Goal: Transaction & Acquisition: Purchase product/service

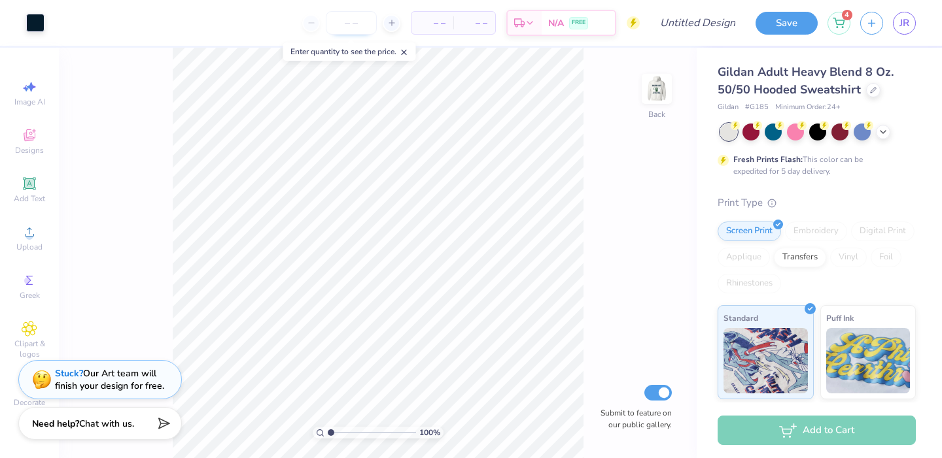
click at [354, 24] on input "number" at bounding box center [351, 23] width 51 height 24
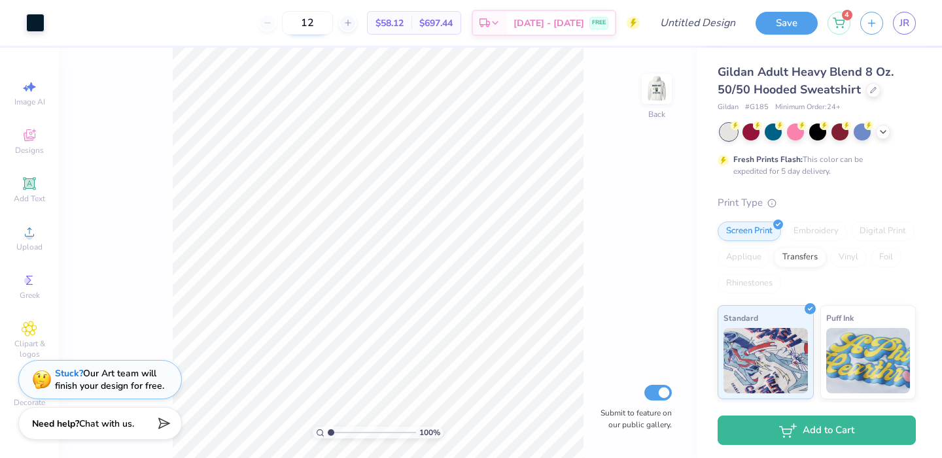
type input "12"
click at [662, 94] on img at bounding box center [656, 89] width 52 height 52
click at [650, 84] on img at bounding box center [656, 89] width 52 height 52
click at [655, 95] on img at bounding box center [656, 89] width 52 height 52
click at [871, 92] on icon at bounding box center [873, 89] width 7 height 7
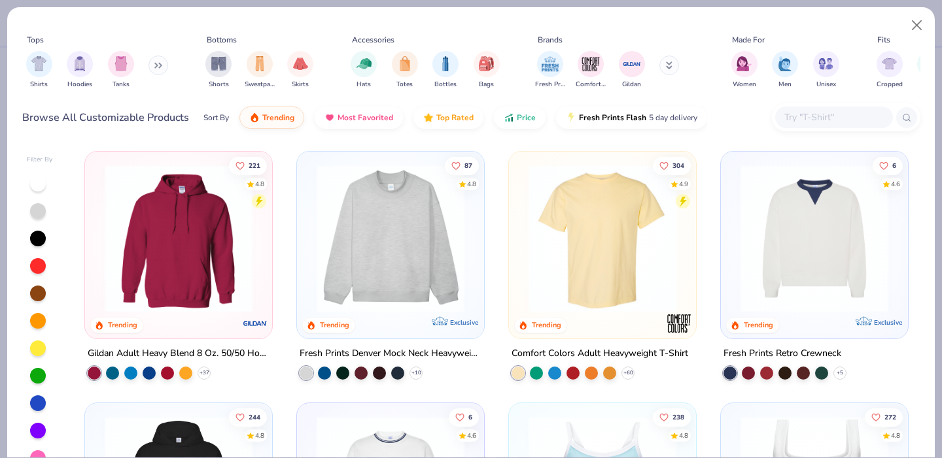
click at [630, 272] on img at bounding box center [602, 239] width 161 height 148
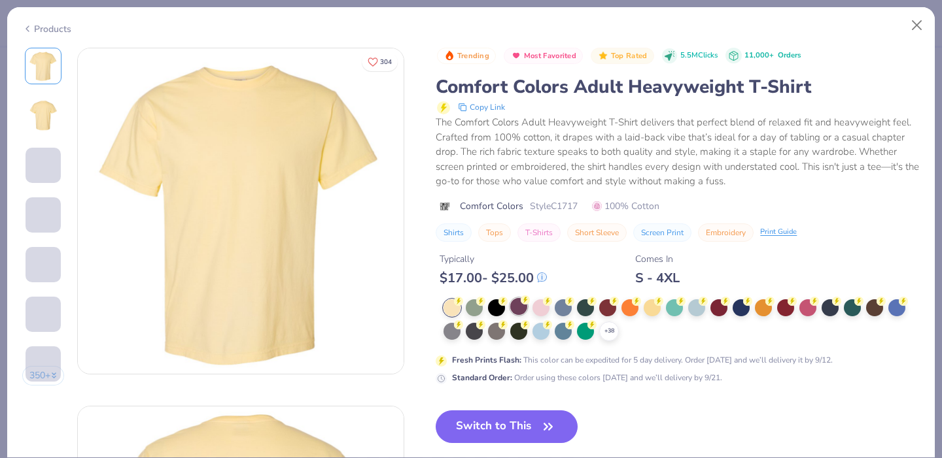
click at [541, 418] on icon "button" at bounding box center [548, 427] width 18 height 18
click at [521, 421] on button "Switch to This" at bounding box center [507, 427] width 142 height 33
click at [511, 433] on button "Switch to This" at bounding box center [507, 427] width 142 height 33
click at [513, 428] on button "Switch to This" at bounding box center [507, 427] width 142 height 33
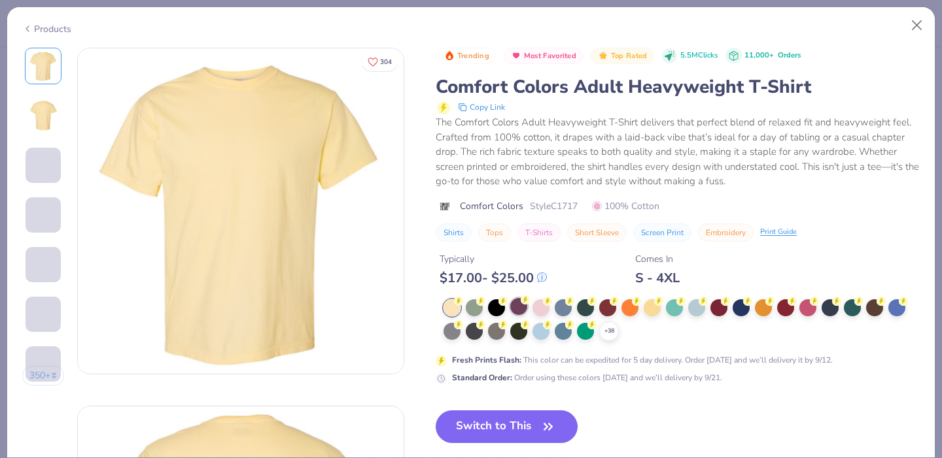
click at [513, 428] on button "Switch to This" at bounding box center [507, 427] width 142 height 33
click at [914, 26] on button "Close" at bounding box center [916, 25] width 25 height 25
click at [513, 435] on button "Switch to This" at bounding box center [507, 427] width 142 height 33
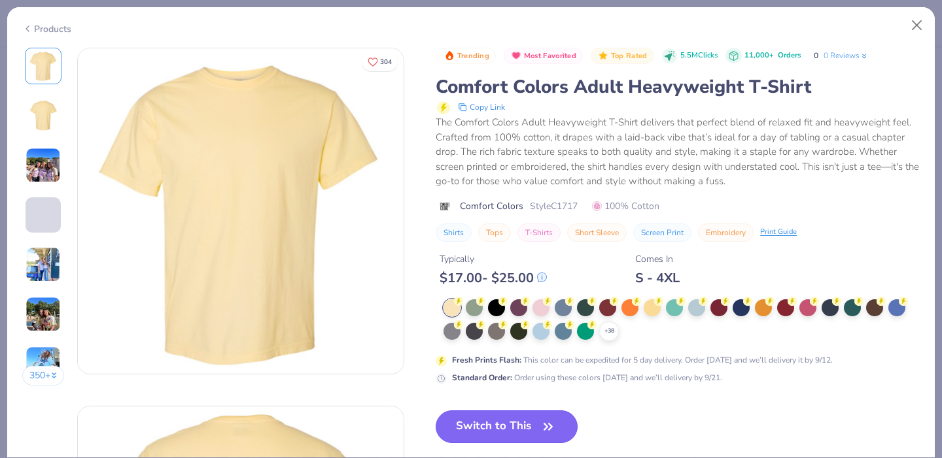
click at [490, 430] on button "Switch to This" at bounding box center [507, 427] width 142 height 33
click at [491, 421] on button "Switch to This" at bounding box center [507, 427] width 142 height 33
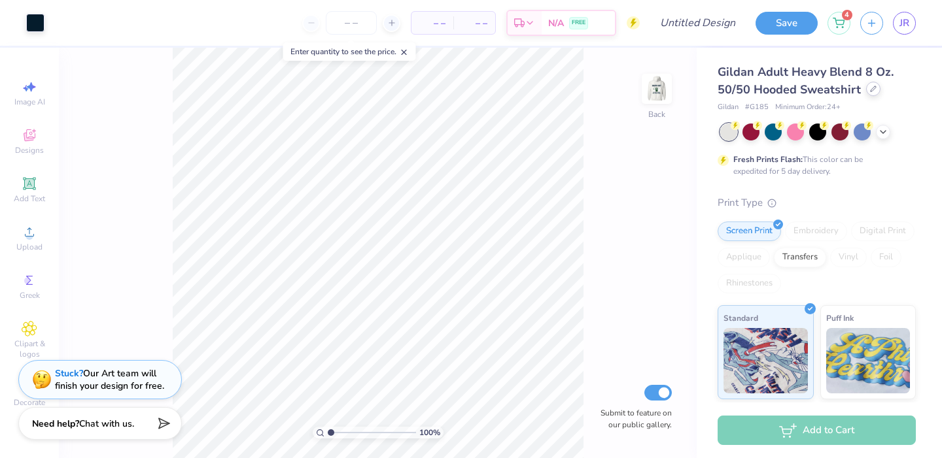
click at [872, 84] on div at bounding box center [873, 89] width 14 height 14
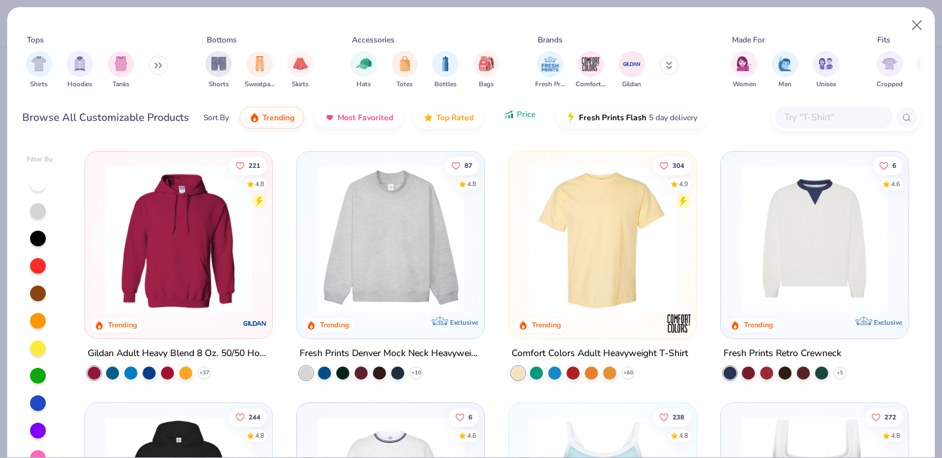
click at [528, 112] on span "Price" at bounding box center [526, 114] width 19 height 10
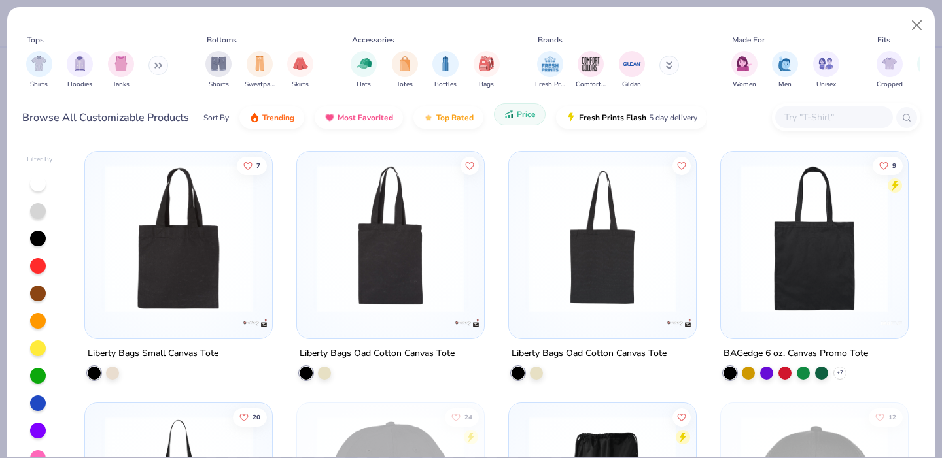
click at [528, 112] on span "Price" at bounding box center [526, 114] width 19 height 10
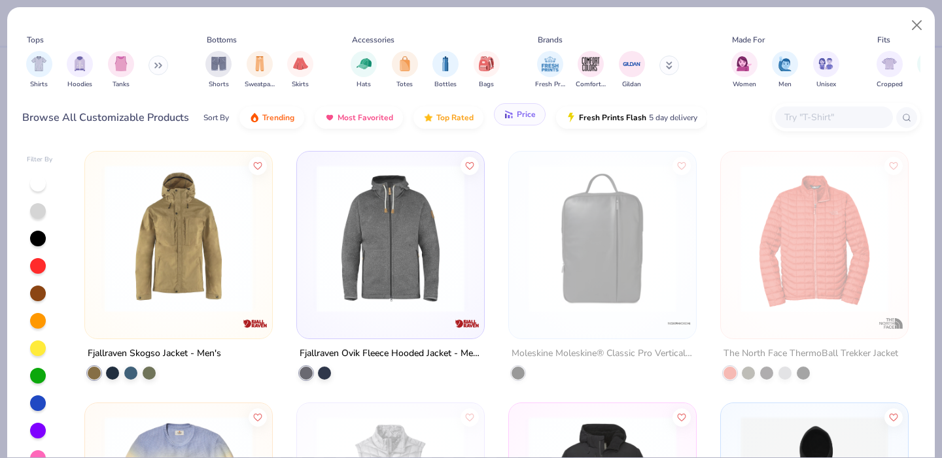
click at [526, 113] on span "Price" at bounding box center [526, 114] width 19 height 10
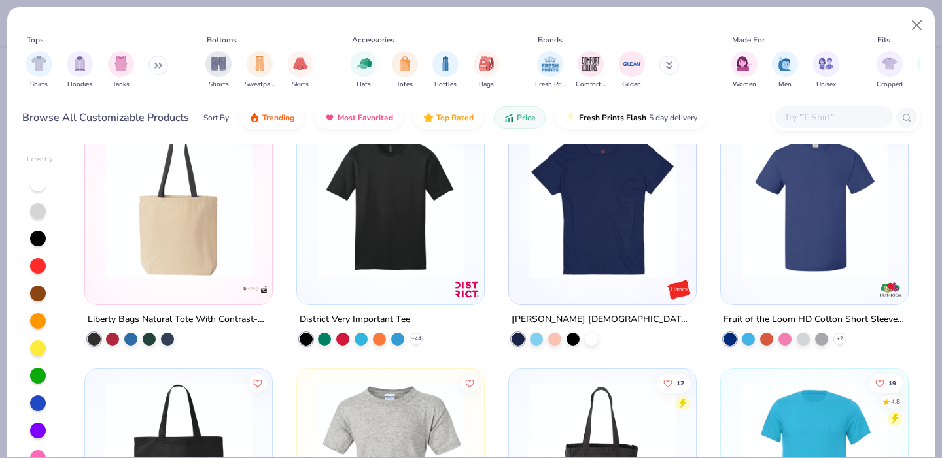
scroll to position [2248, 0]
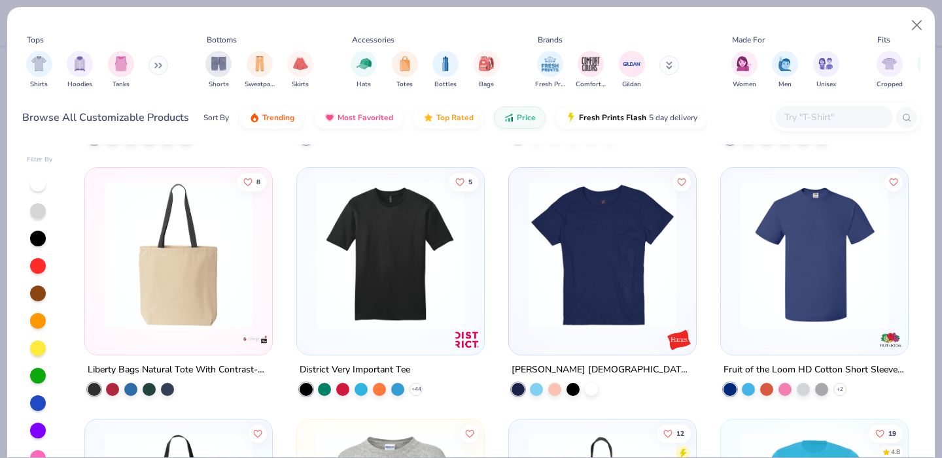
click at [558, 300] on img at bounding box center [602, 255] width 161 height 148
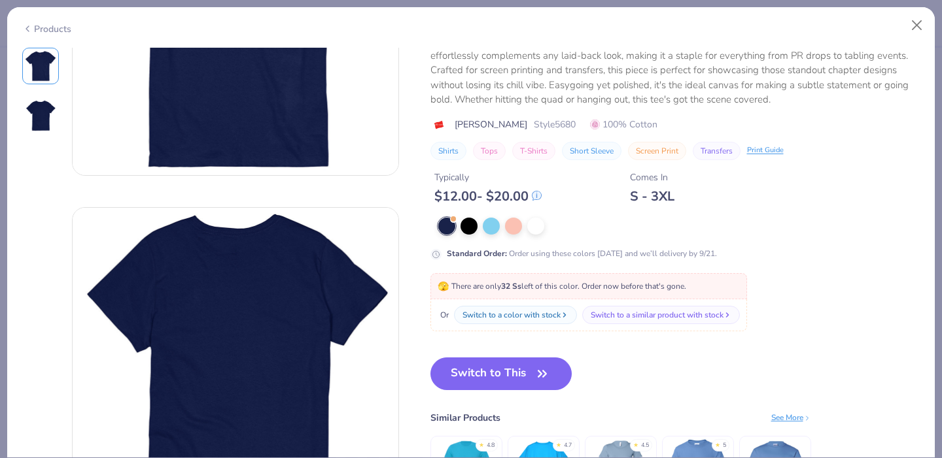
scroll to position [199, 0]
click at [504, 373] on button "Switch to This" at bounding box center [501, 373] width 142 height 33
click at [555, 368] on button "Switch to This" at bounding box center [501, 373] width 142 height 33
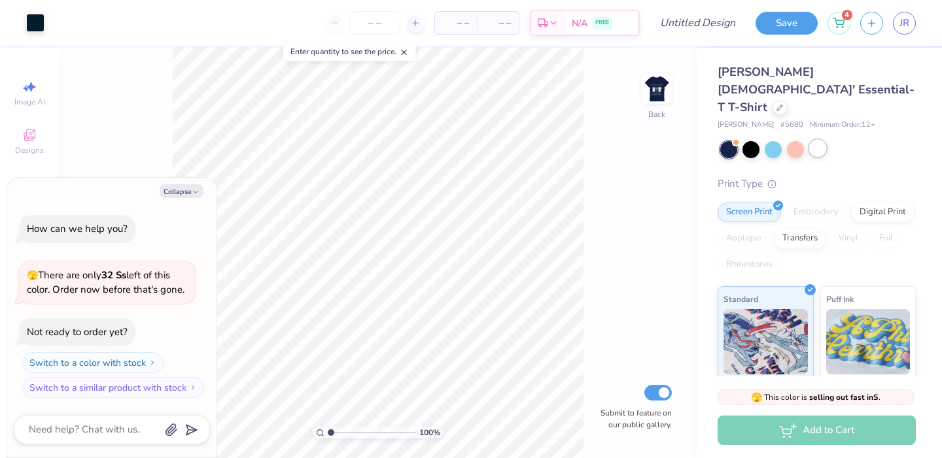
click at [817, 140] on div at bounding box center [817, 148] width 17 height 17
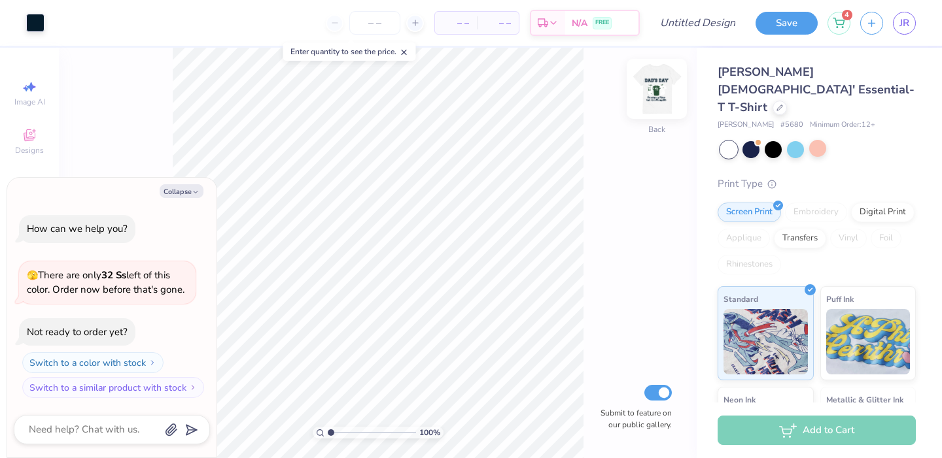
click at [670, 87] on div at bounding box center [656, 89] width 60 height 60
click at [667, 90] on img at bounding box center [656, 89] width 52 height 52
type textarea "x"
click at [381, 24] on input "number" at bounding box center [374, 23] width 51 height 24
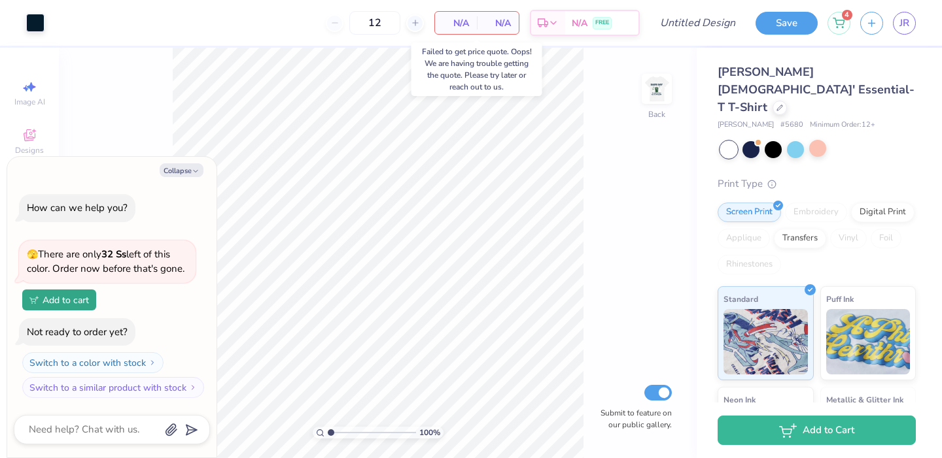
click at [470, 22] on div "N/A Per Item" at bounding box center [456, 23] width 42 height 22
click at [388, 20] on input "12" at bounding box center [374, 23] width 51 height 24
drag, startPoint x: 388, startPoint y: 20, endPoint x: 345, endPoint y: 20, distance: 43.2
click at [345, 20] on div "12" at bounding box center [375, 23] width 98 height 24
type input "50"
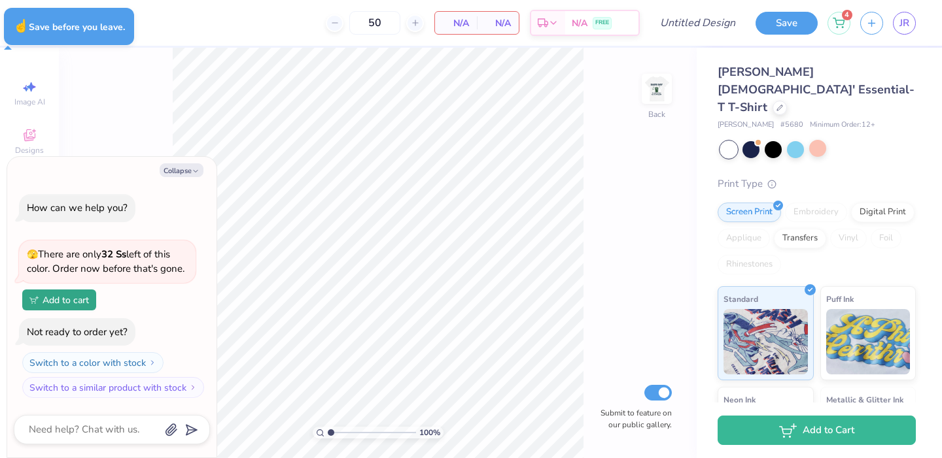
type textarea "x"
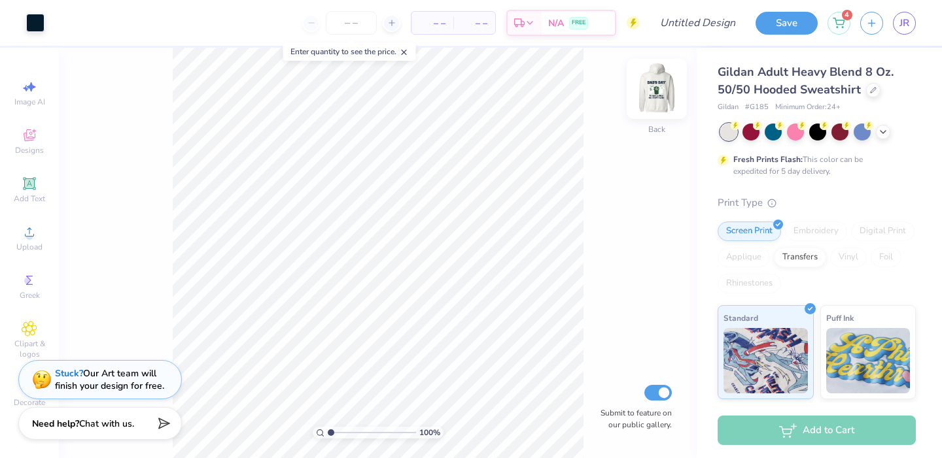
click at [657, 92] on img at bounding box center [656, 89] width 52 height 52
click at [870, 90] on icon at bounding box center [872, 88] width 5 height 5
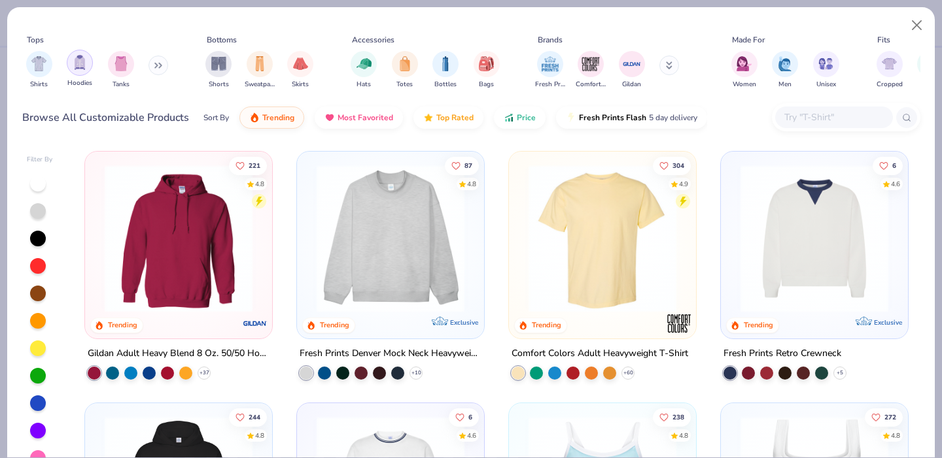
click at [87, 63] on div "filter for Hoodies" at bounding box center [80, 63] width 26 height 26
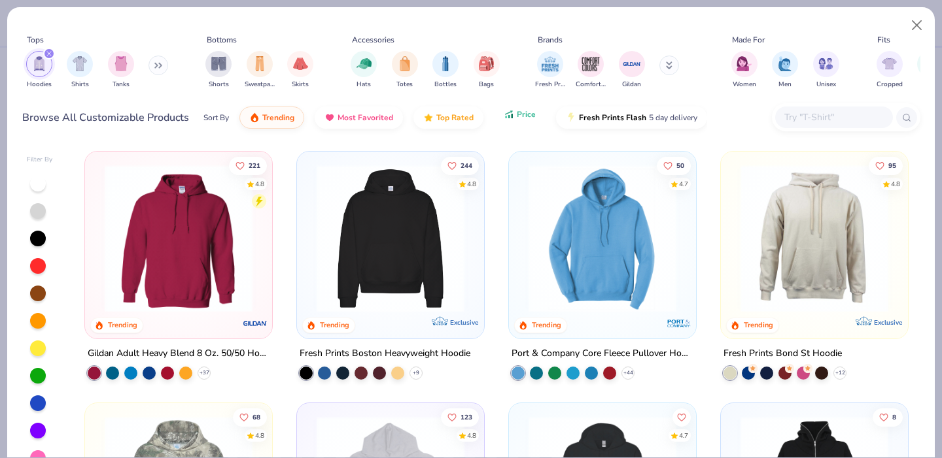
click at [509, 121] on button "Price" at bounding box center [520, 114] width 52 height 22
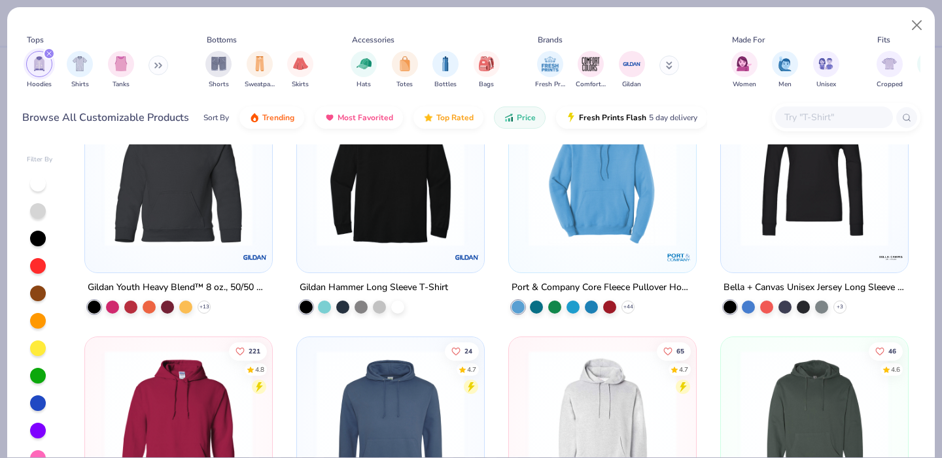
scroll to position [220, 0]
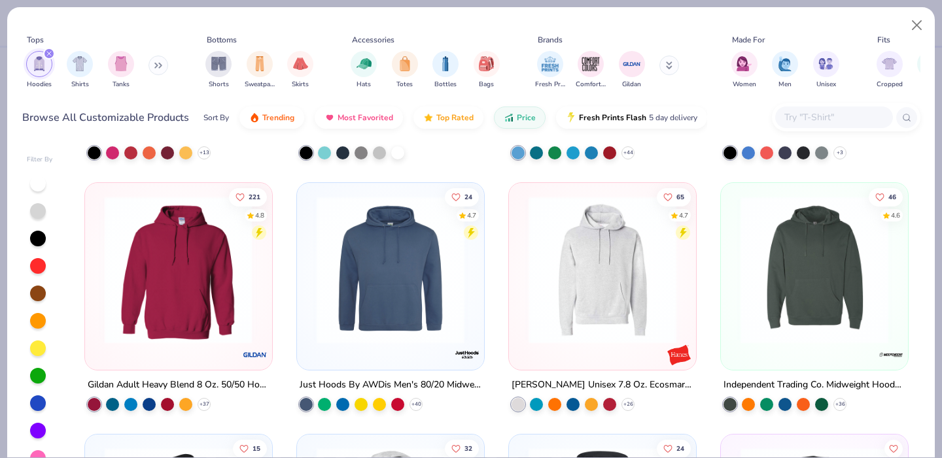
click at [235, 245] on img at bounding box center [178, 270] width 161 height 148
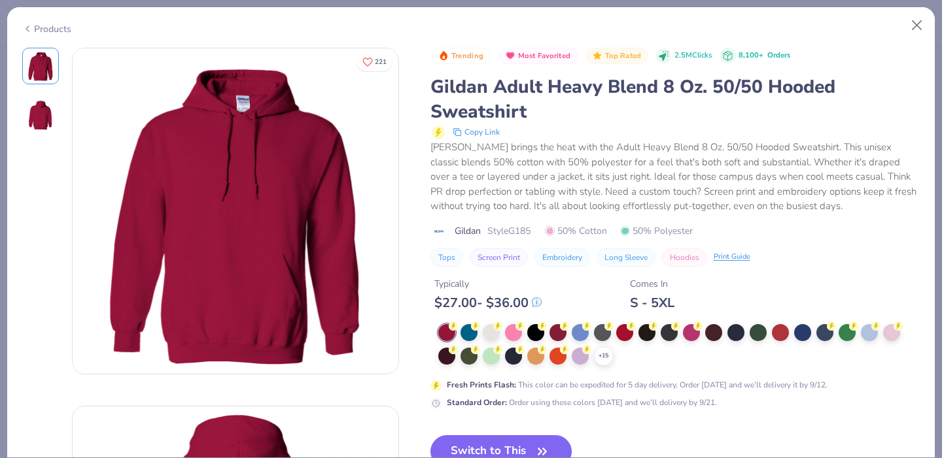
click at [526, 447] on button "Switch to This" at bounding box center [501, 452] width 142 height 33
click at [543, 445] on icon "button" at bounding box center [542, 452] width 18 height 18
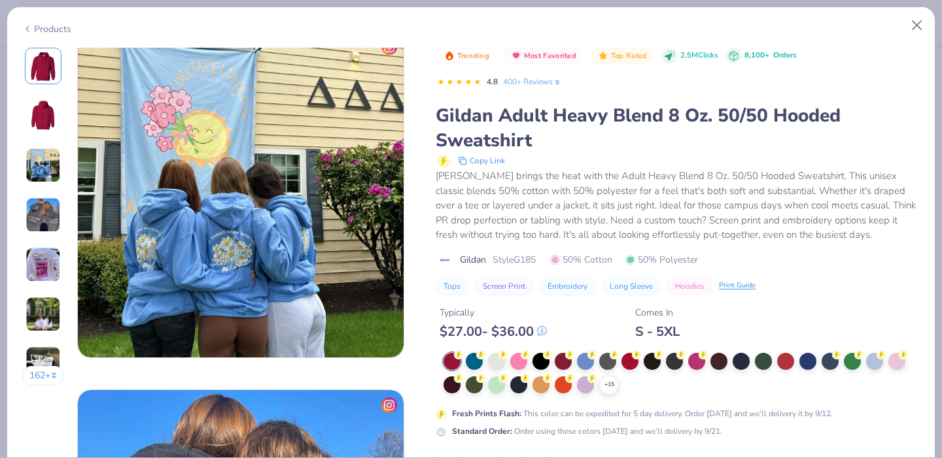
scroll to position [916, 0]
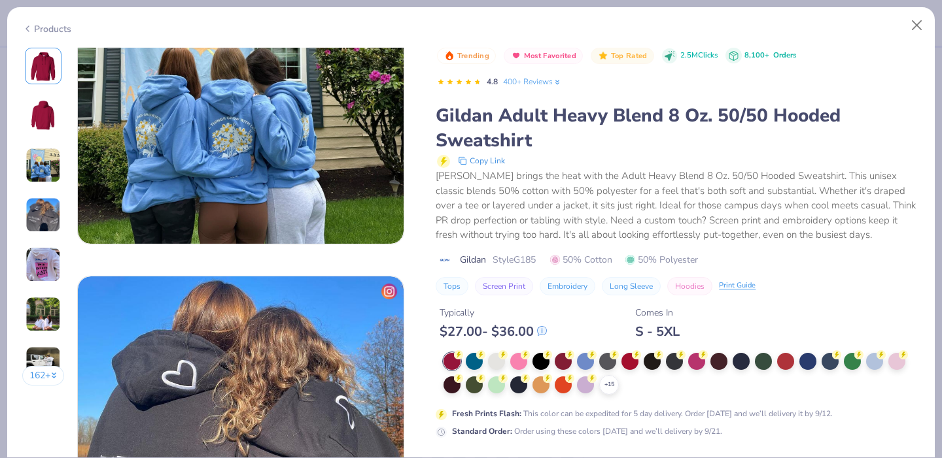
click at [831, 70] on div "Trending Most Favorited Top Rated 2.5M Clicks 8,100+ Orders 4.8 400+ Reviews" at bounding box center [678, 71] width 483 height 46
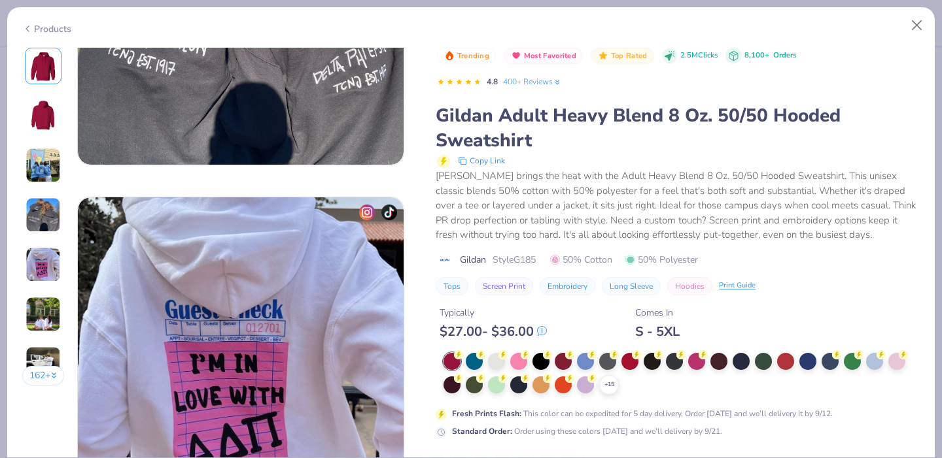
scroll to position [2151, 0]
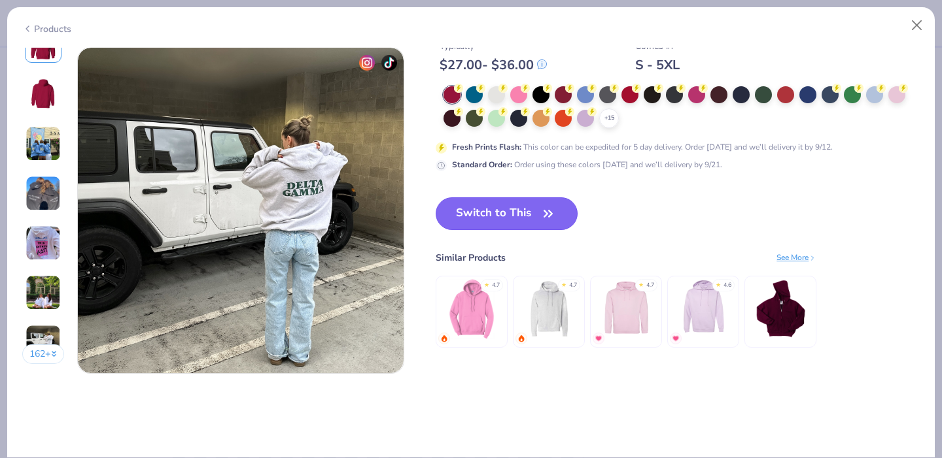
click at [528, 205] on button "Switch to This" at bounding box center [507, 213] width 142 height 33
click at [521, 213] on button "Switch to This" at bounding box center [507, 213] width 142 height 33
click at [558, 214] on button "Switch to This" at bounding box center [507, 213] width 142 height 33
click at [506, 209] on button "Switch to This" at bounding box center [507, 213] width 142 height 33
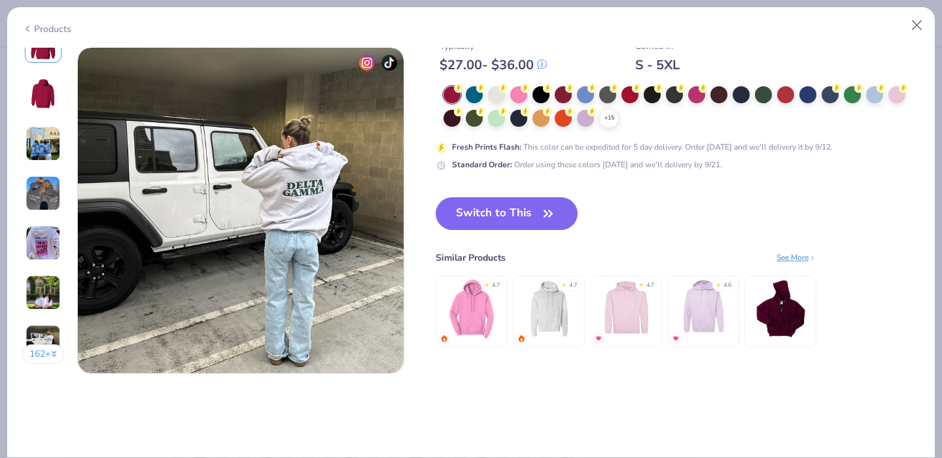
click at [504, 209] on button "Switch to This" at bounding box center [507, 213] width 142 height 33
click at [553, 225] on button "Switch to This" at bounding box center [507, 213] width 142 height 33
click at [549, 230] on button "Switch to This" at bounding box center [507, 213] width 142 height 33
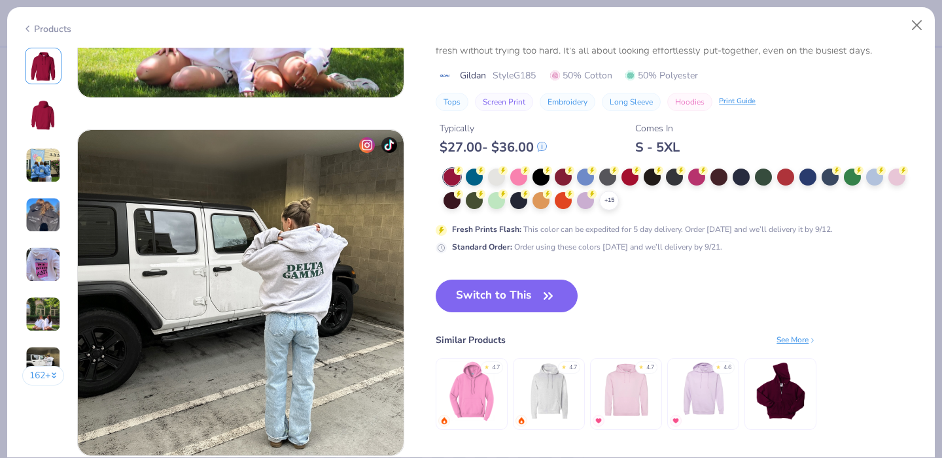
scroll to position [2071, 0]
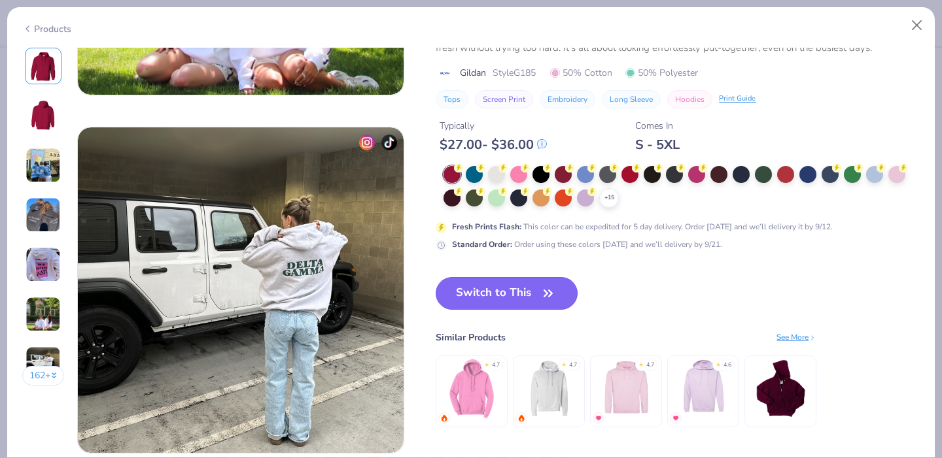
click at [557, 293] on icon "button" at bounding box center [548, 293] width 18 height 18
click at [515, 294] on button "Switch to This" at bounding box center [507, 293] width 142 height 33
click at [519, 297] on button "Switch to This" at bounding box center [507, 293] width 142 height 33
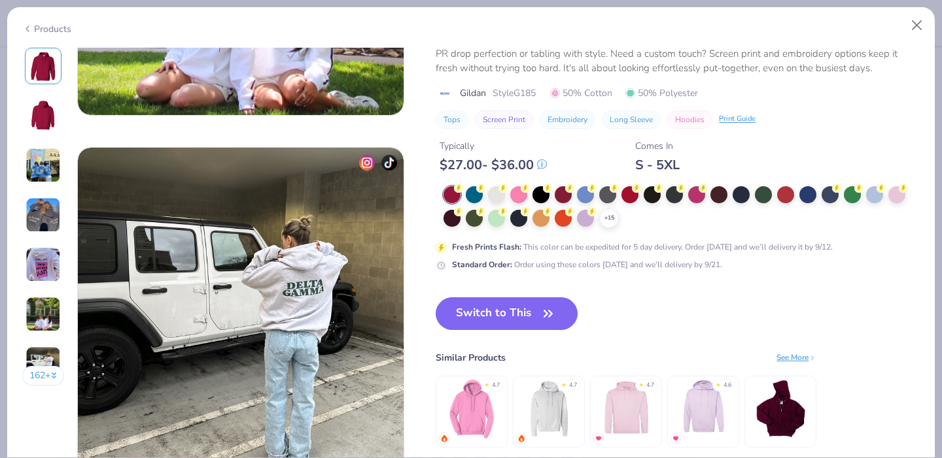
scroll to position [2050, 0]
click at [539, 318] on button "Switch to This" at bounding box center [507, 314] width 142 height 33
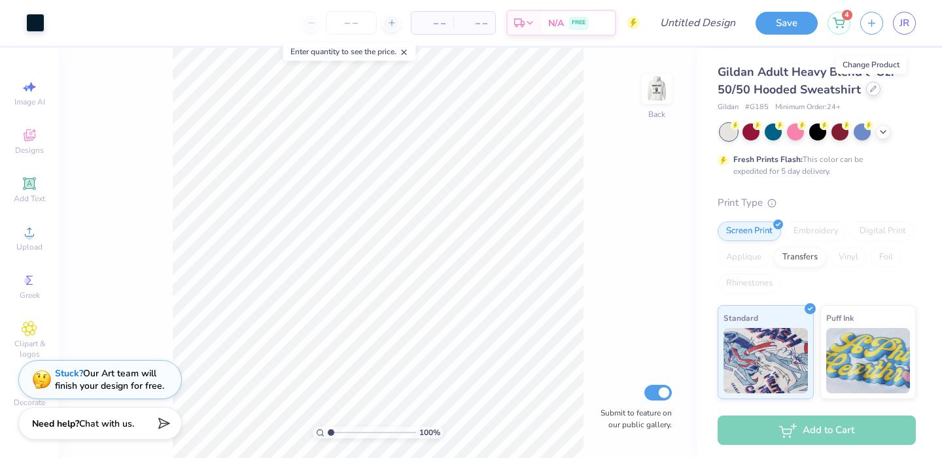
click at [873, 95] on div at bounding box center [873, 89] width 14 height 14
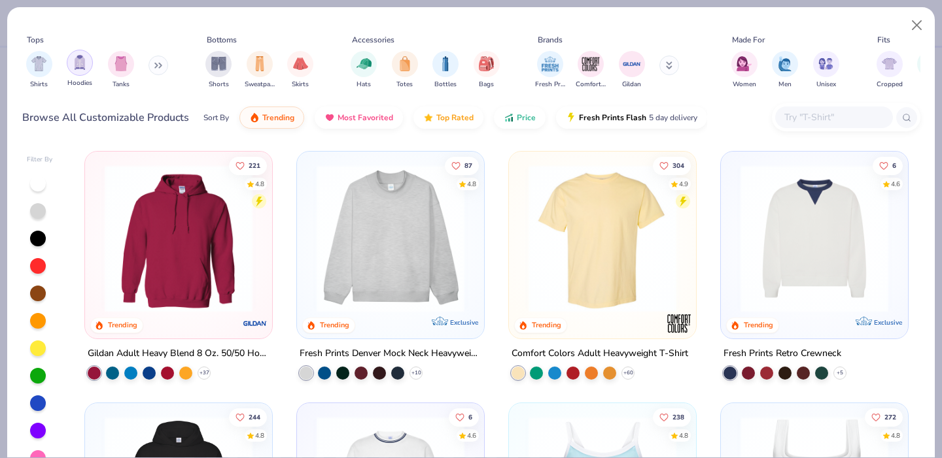
click at [80, 71] on div "filter for Hoodies" at bounding box center [80, 63] width 26 height 26
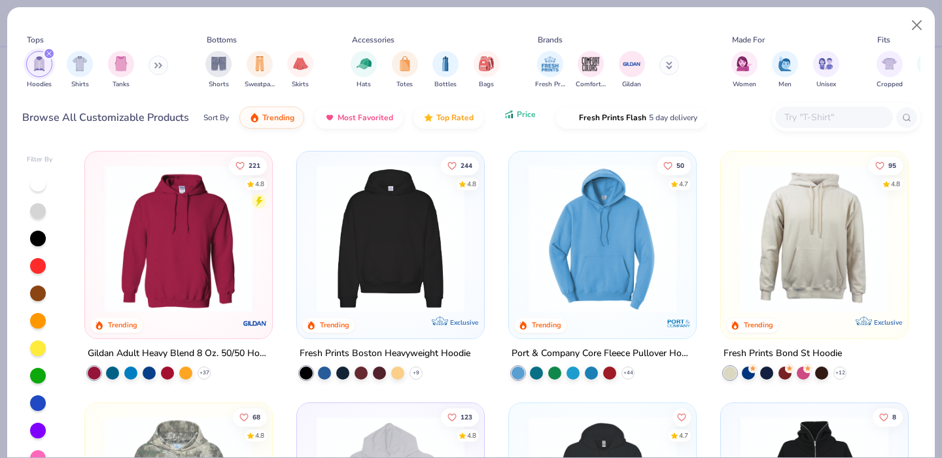
click at [524, 116] on span "Price" at bounding box center [526, 114] width 19 height 10
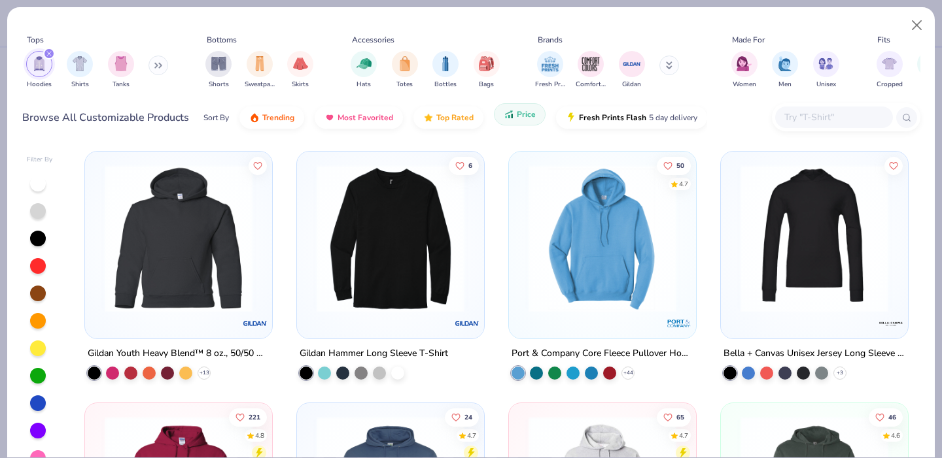
click at [506, 117] on icon "button" at bounding box center [509, 115] width 10 height 12
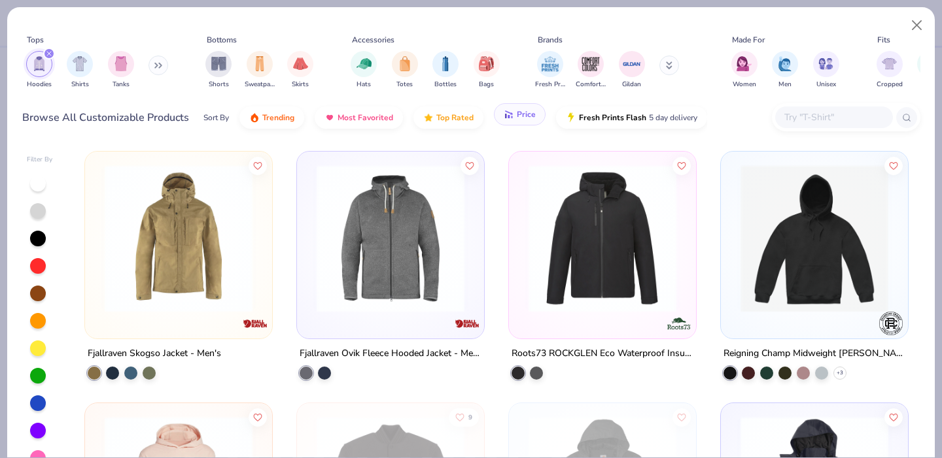
click at [506, 117] on icon "button" at bounding box center [509, 115] width 10 height 12
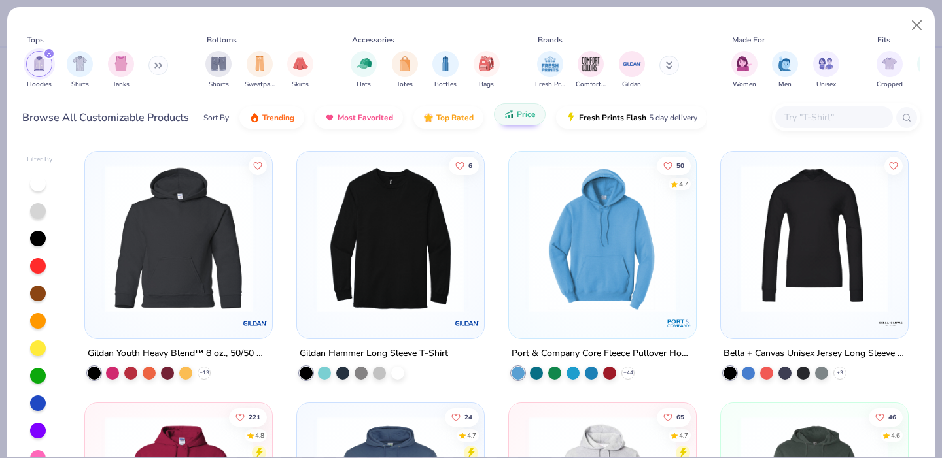
click at [41, 68] on img "filter for Hoodies" at bounding box center [39, 63] width 14 height 15
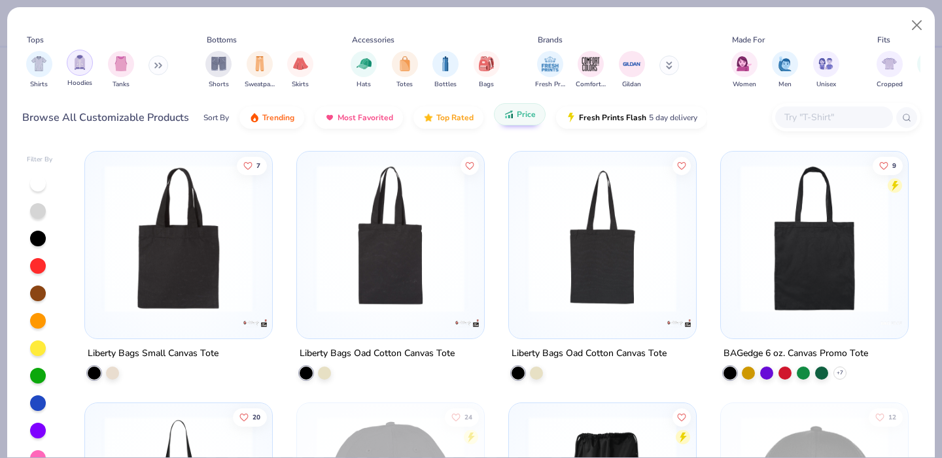
click at [76, 60] on img "filter for Hoodies" at bounding box center [80, 62] width 14 height 15
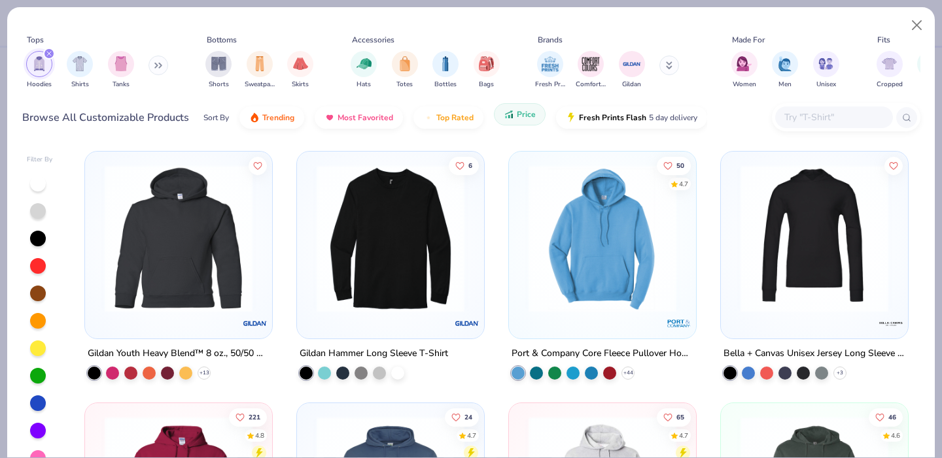
click at [504, 118] on icon "button" at bounding box center [509, 115] width 10 height 12
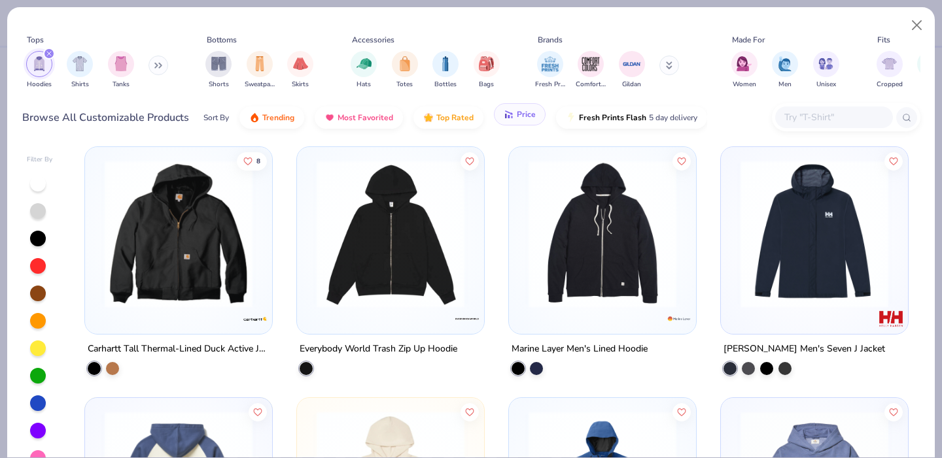
scroll to position [806, 0]
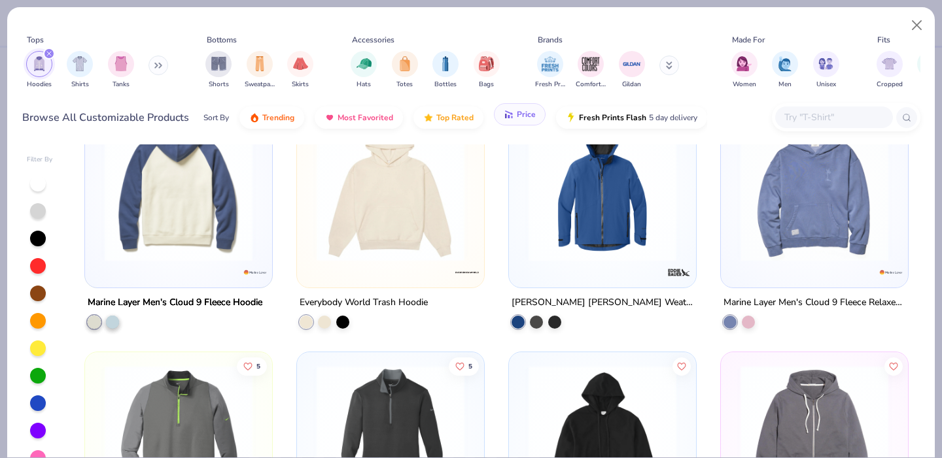
click at [517, 112] on span "Price" at bounding box center [526, 114] width 19 height 10
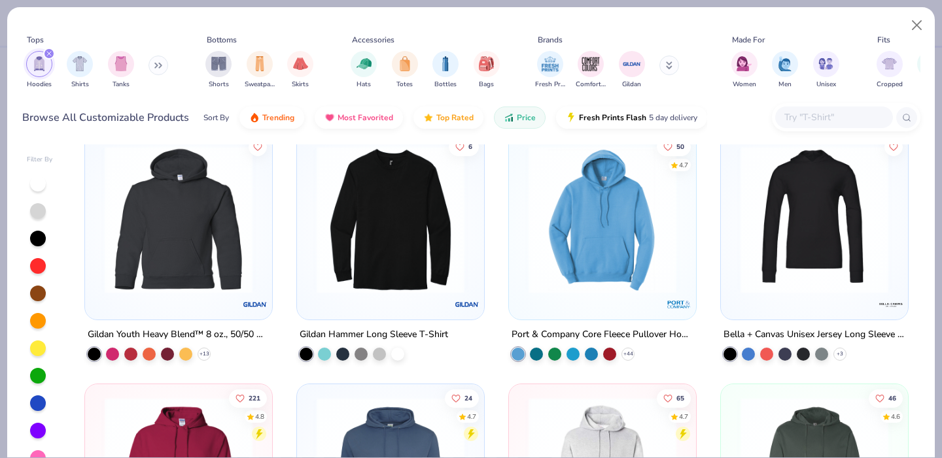
scroll to position [92, 0]
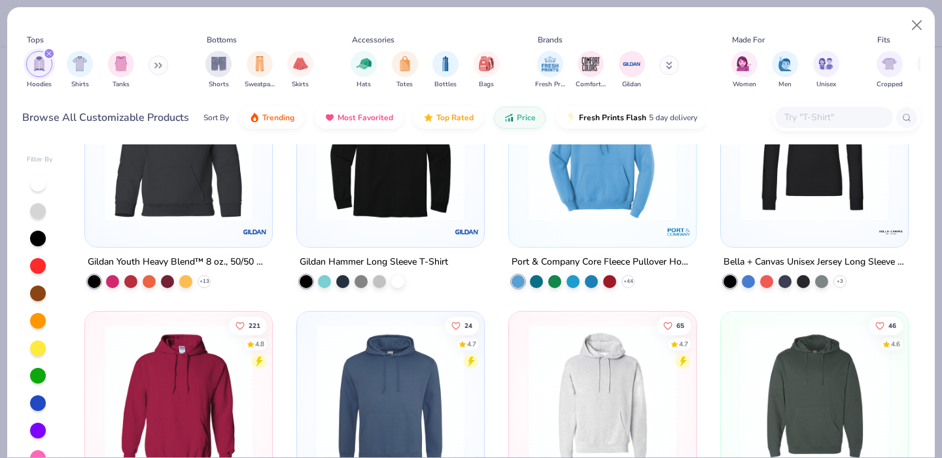
click at [560, 203] on img at bounding box center [602, 147] width 161 height 148
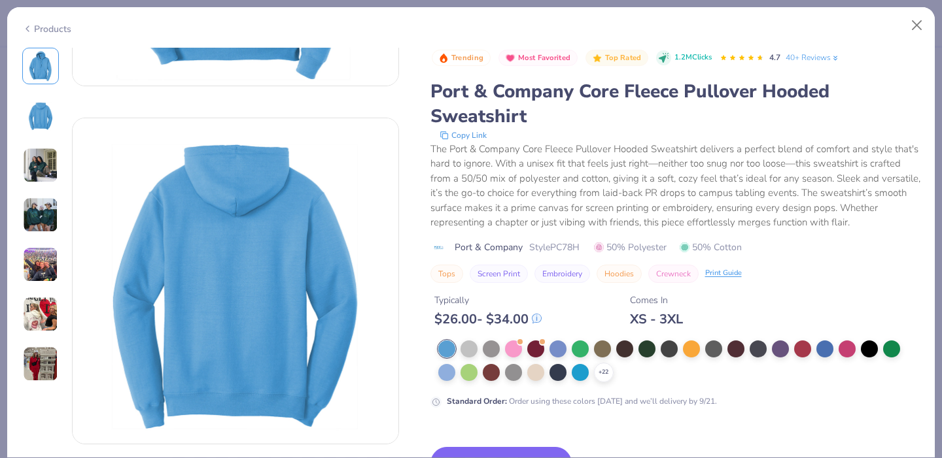
scroll to position [419, 0]
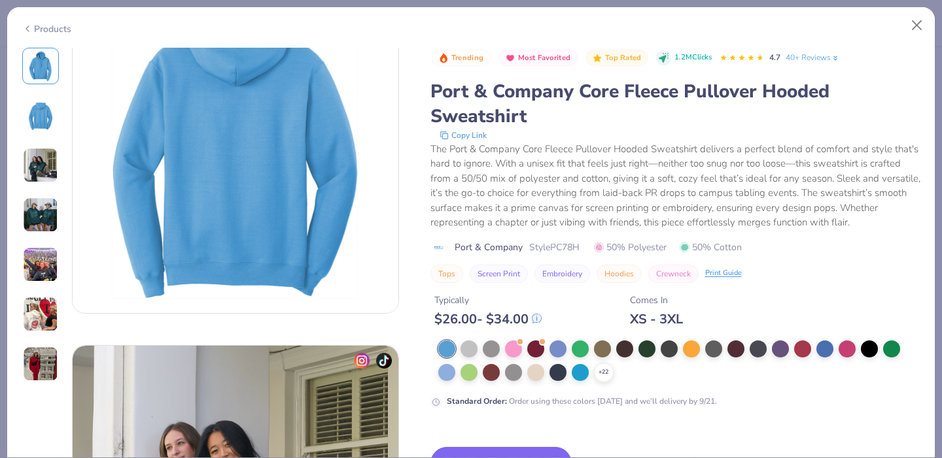
click at [802, 281] on div "Tops Screen Print Embroidery Hoodies Crewneck Print Guide" at bounding box center [675, 274] width 490 height 18
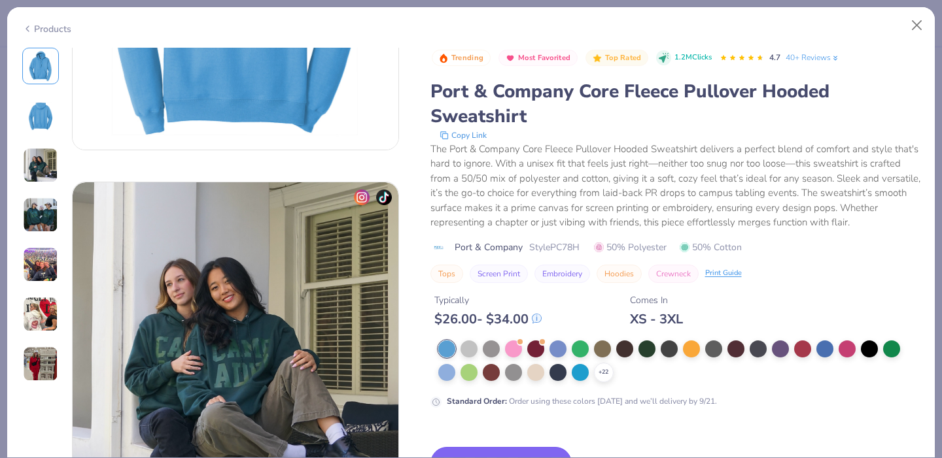
click at [508, 452] on button "Switch to This" at bounding box center [501, 463] width 142 height 33
click at [506, 451] on button "Switch to This" at bounding box center [501, 463] width 142 height 33
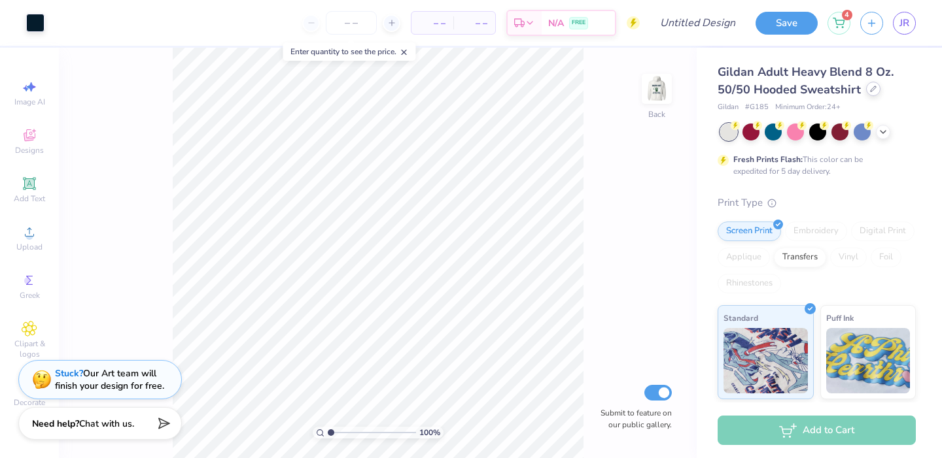
click at [872, 90] on icon at bounding box center [873, 89] width 7 height 7
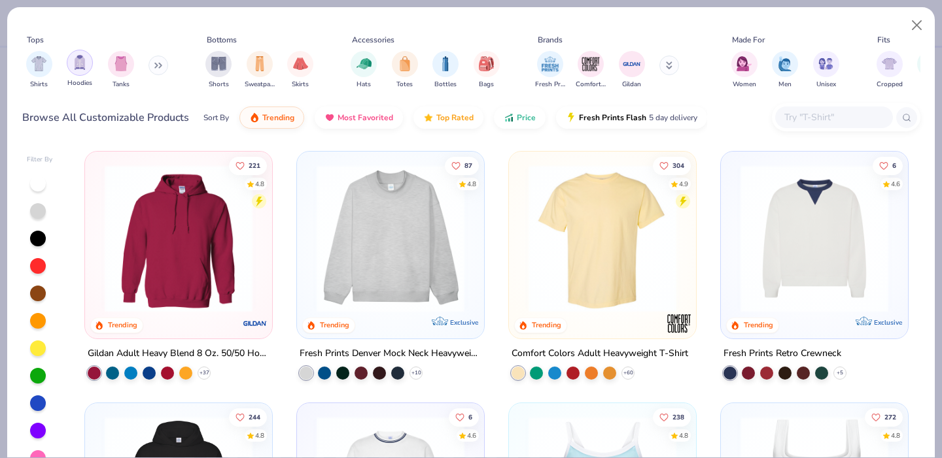
click at [83, 59] on img "filter for Hoodies" at bounding box center [80, 62] width 14 height 15
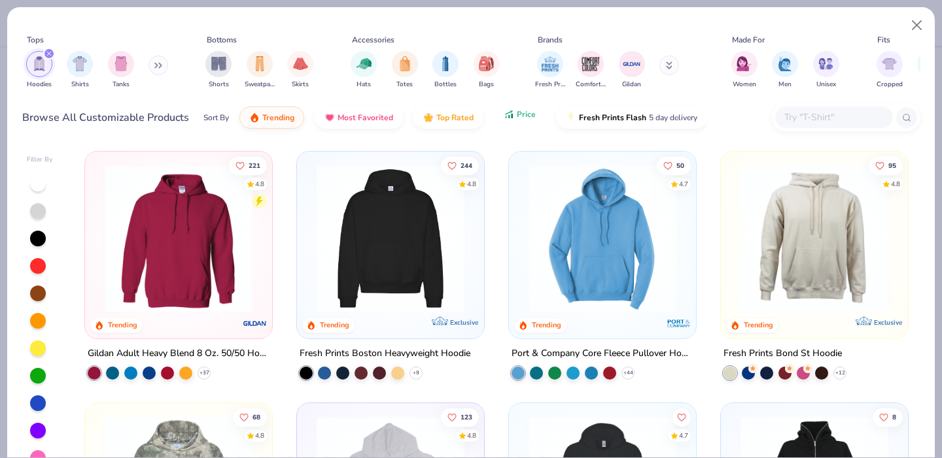
click at [513, 118] on button "Price" at bounding box center [520, 114] width 52 height 22
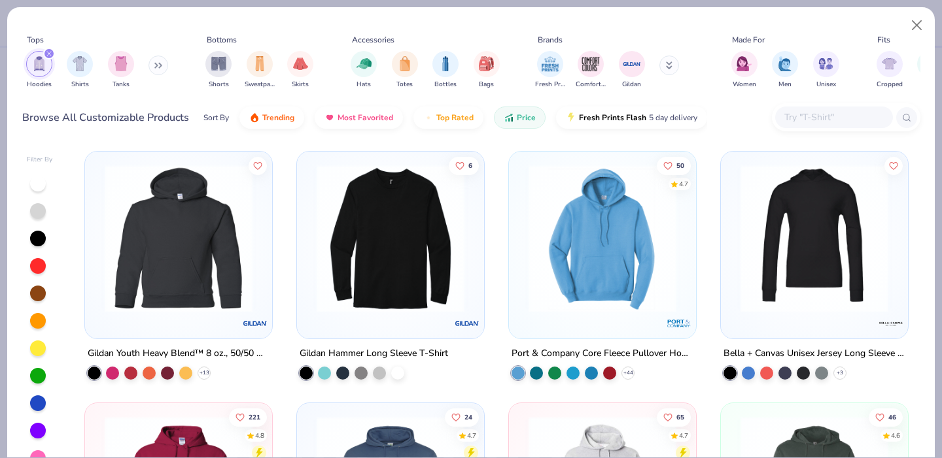
drag, startPoint x: 513, startPoint y: 118, endPoint x: 594, endPoint y: 211, distance: 123.3
click at [541, 140] on div "Tops Hoodies Shirts Tanks Bottoms Shorts Sweatpants Skirts Accessories Hats Tot…" at bounding box center [470, 74] width 927 height 134
click at [594, 212] on img at bounding box center [602, 239] width 161 height 148
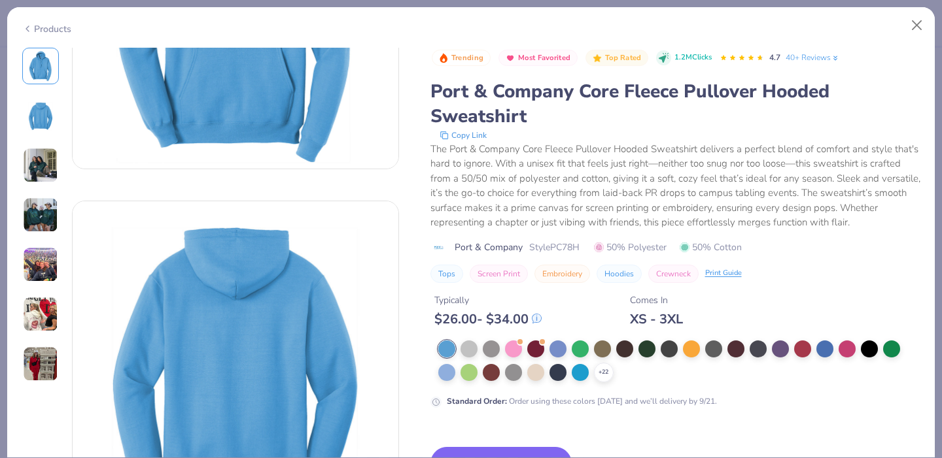
scroll to position [468, 0]
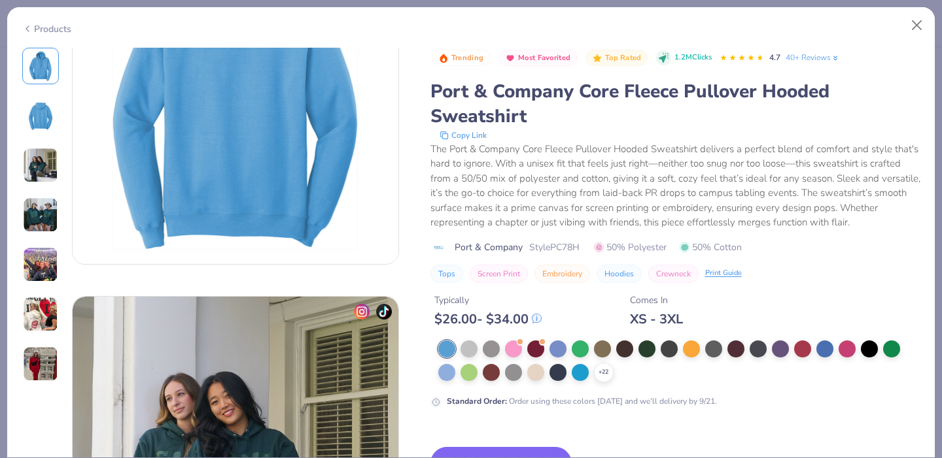
click at [815, 419] on div "Trending Most Favorited Top Rated 1.2M Clicks 4.7 40+ Reviews Port & Company Co…" at bounding box center [675, 336] width 490 height 576
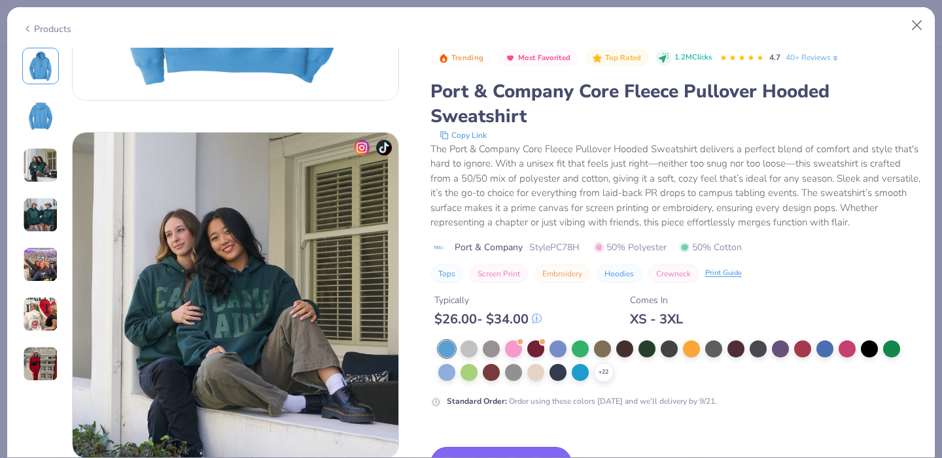
click at [523, 452] on button "Switch to This" at bounding box center [501, 463] width 142 height 33
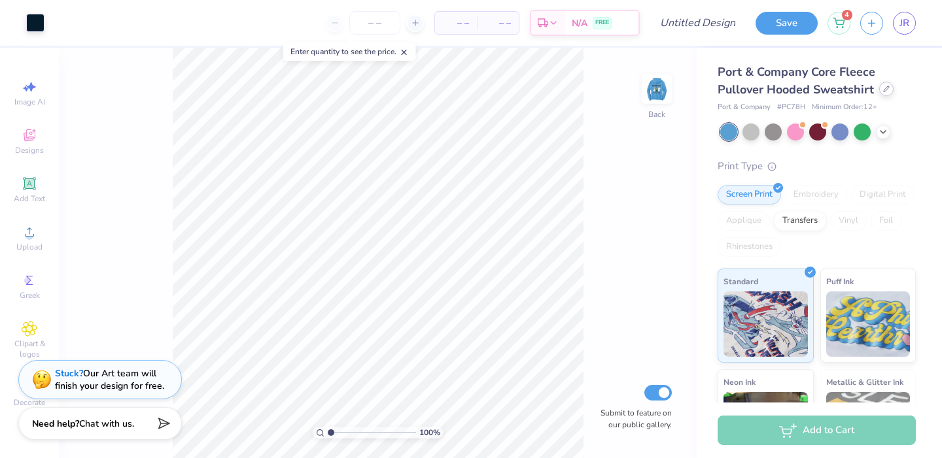
click at [881, 92] on div at bounding box center [886, 89] width 14 height 14
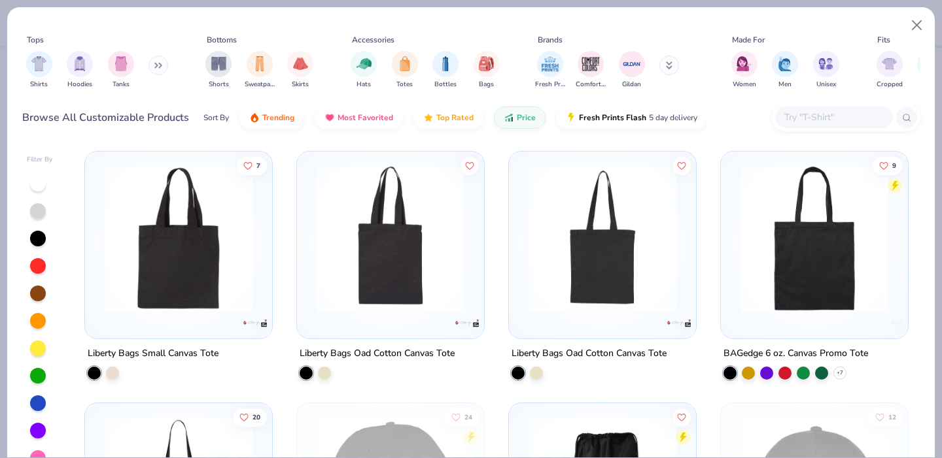
scroll to position [113, 0]
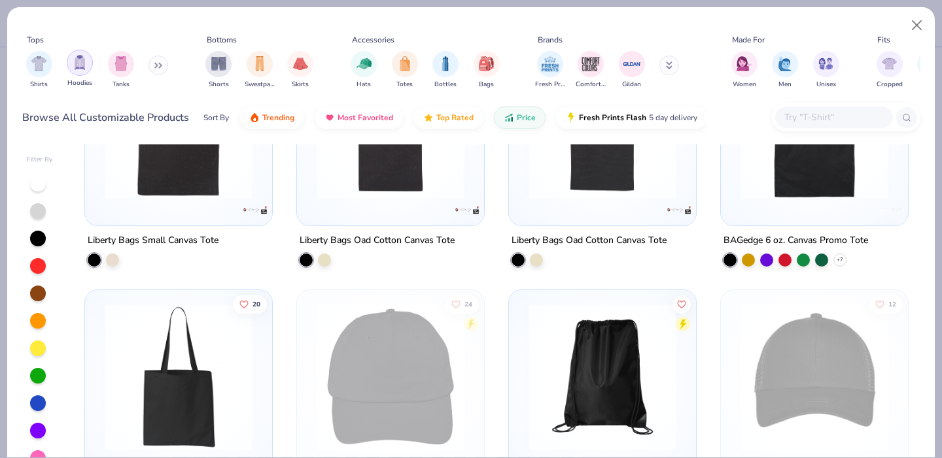
click at [75, 69] on img "filter for Hoodies" at bounding box center [80, 62] width 14 height 15
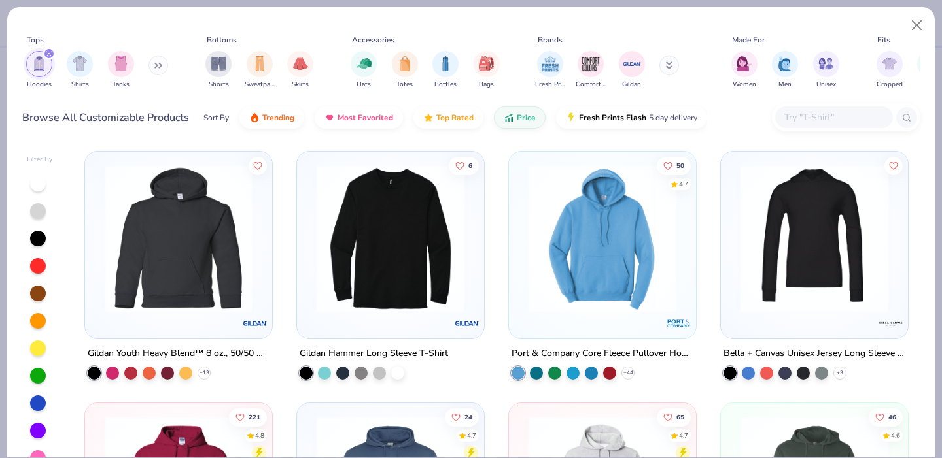
click at [572, 281] on img at bounding box center [602, 239] width 161 height 148
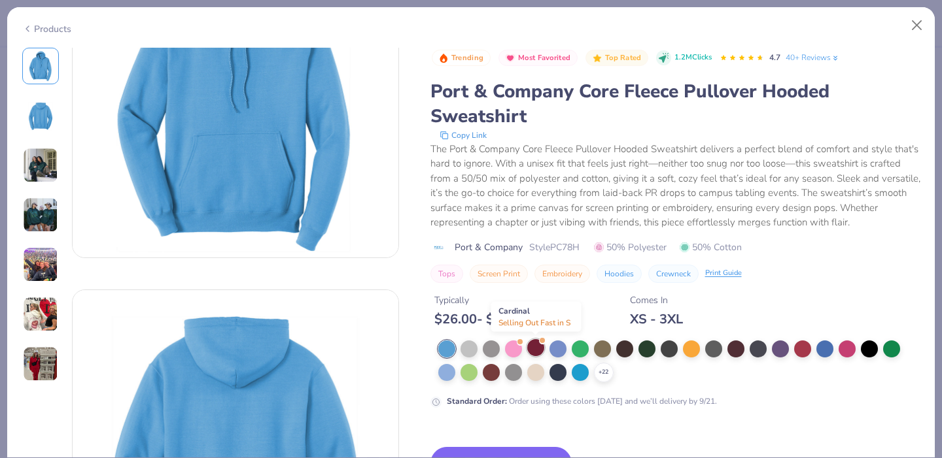
scroll to position [256, 0]
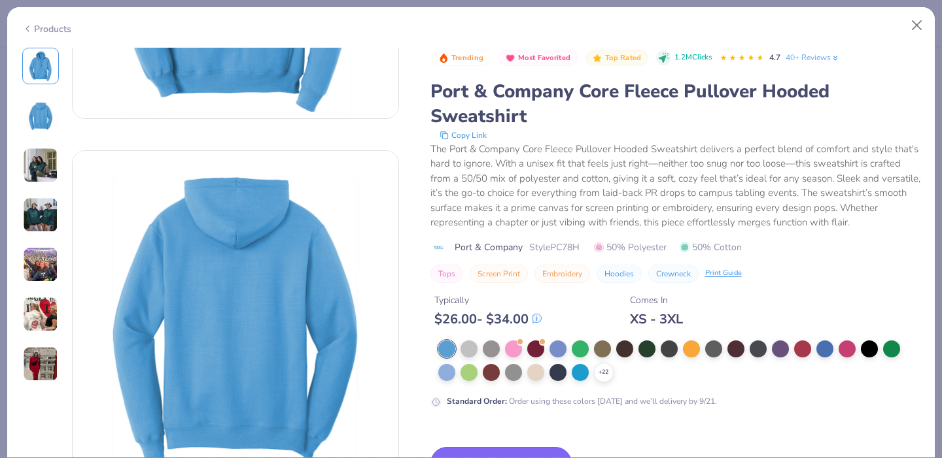
click at [500, 451] on button "Switch to This" at bounding box center [501, 463] width 142 height 33
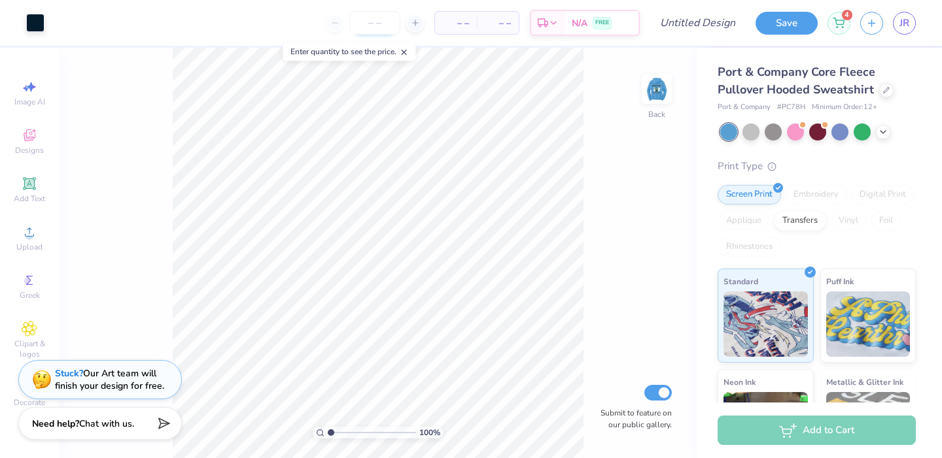
click at [375, 18] on input "number" at bounding box center [374, 23] width 51 height 24
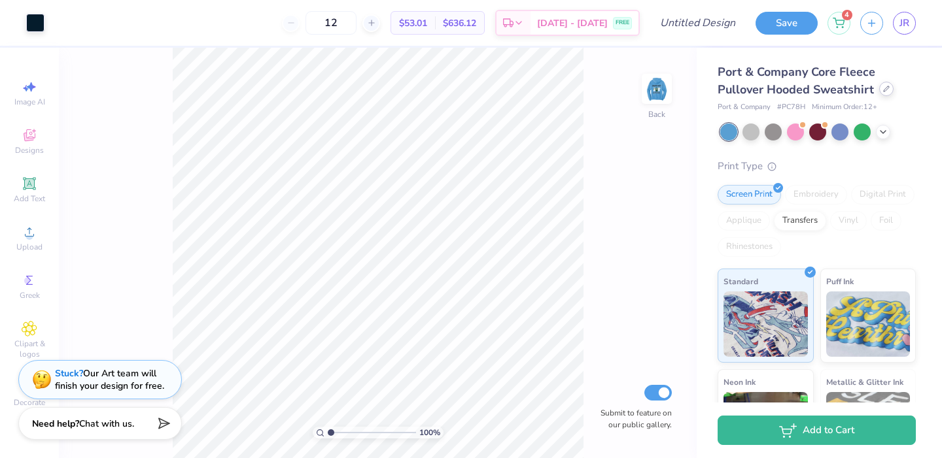
type input "12"
click at [883, 89] on icon at bounding box center [886, 89] width 7 height 7
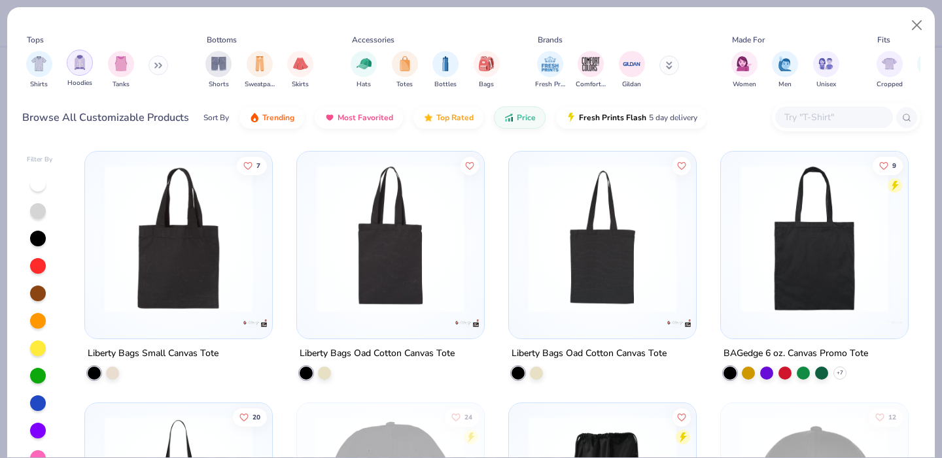
click at [78, 55] on div "filter for Hoodies" at bounding box center [80, 63] width 26 height 26
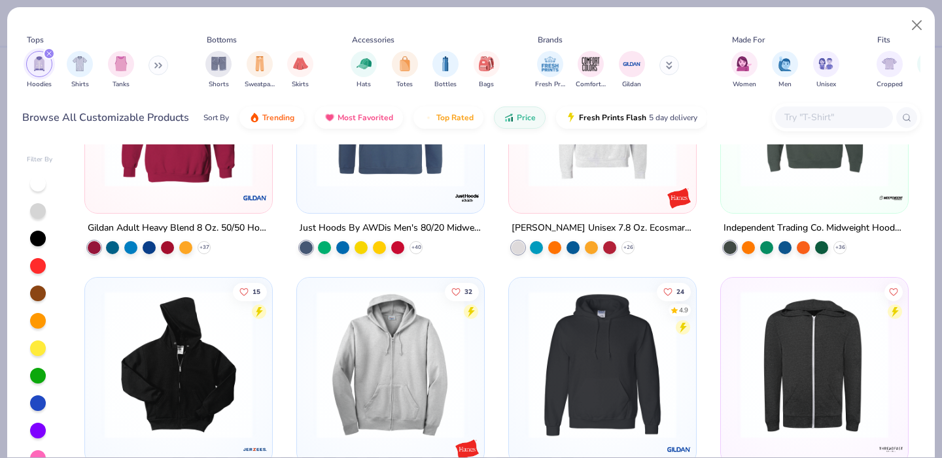
scroll to position [498, 0]
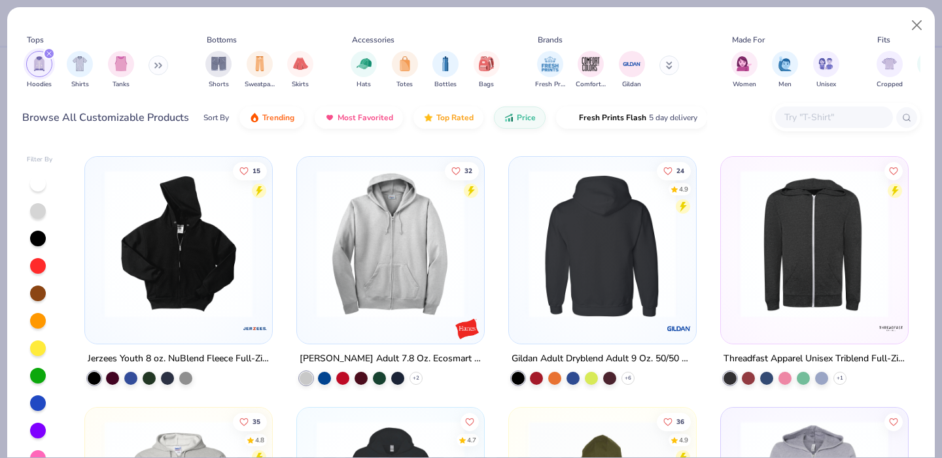
click at [577, 303] on div at bounding box center [602, 243] width 482 height 148
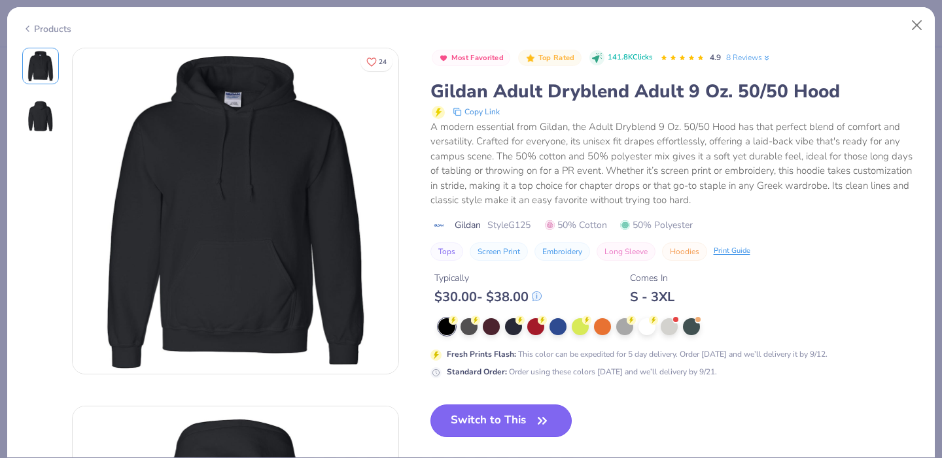
click at [489, 424] on button "Switch to This" at bounding box center [501, 421] width 142 height 33
click at [500, 418] on button "Switch to This" at bounding box center [501, 421] width 142 height 33
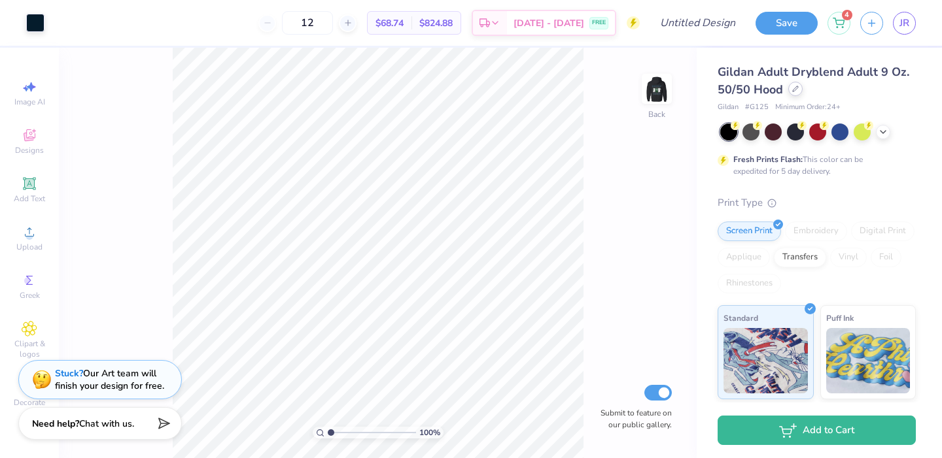
click at [797, 88] on icon at bounding box center [795, 88] width 5 height 5
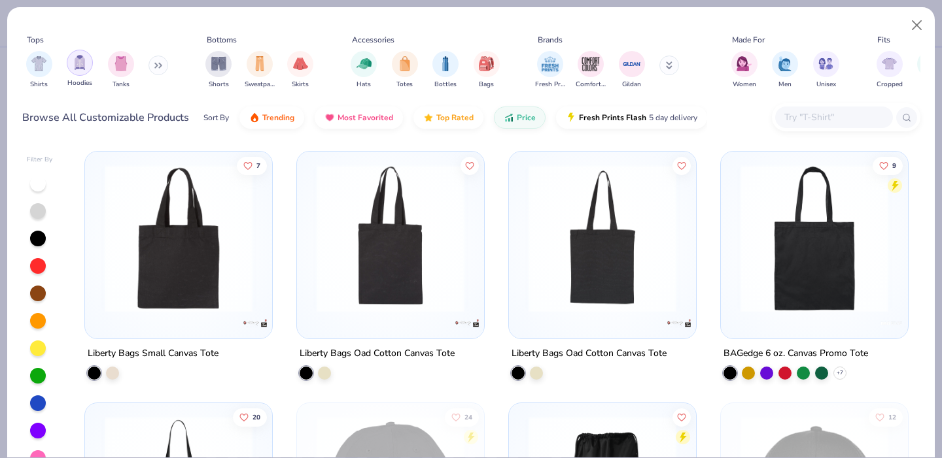
click at [71, 58] on div "filter for Hoodies" at bounding box center [80, 63] width 26 height 26
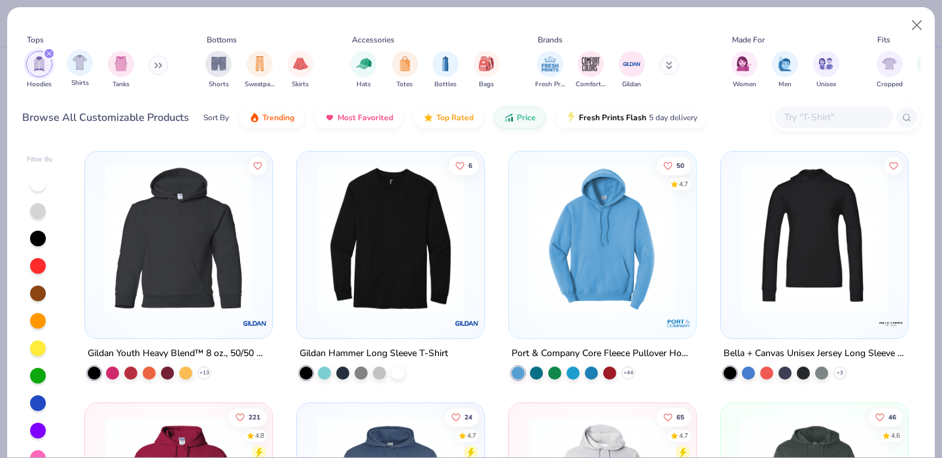
click at [73, 80] on span "Shirts" at bounding box center [80, 83] width 18 height 10
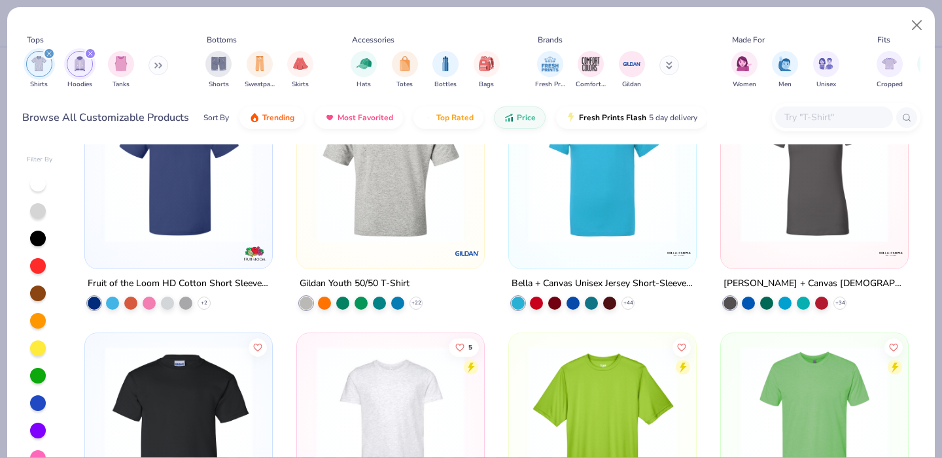
scroll to position [1013, 0]
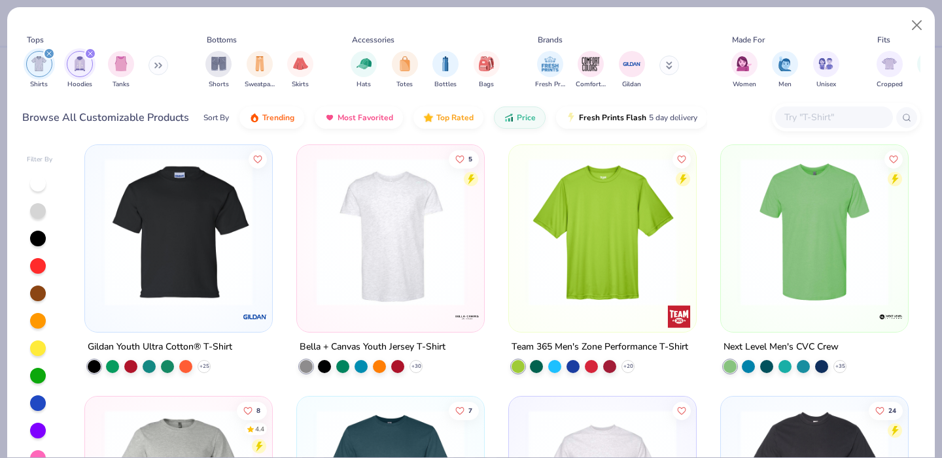
click at [228, 241] on img at bounding box center [178, 232] width 161 height 148
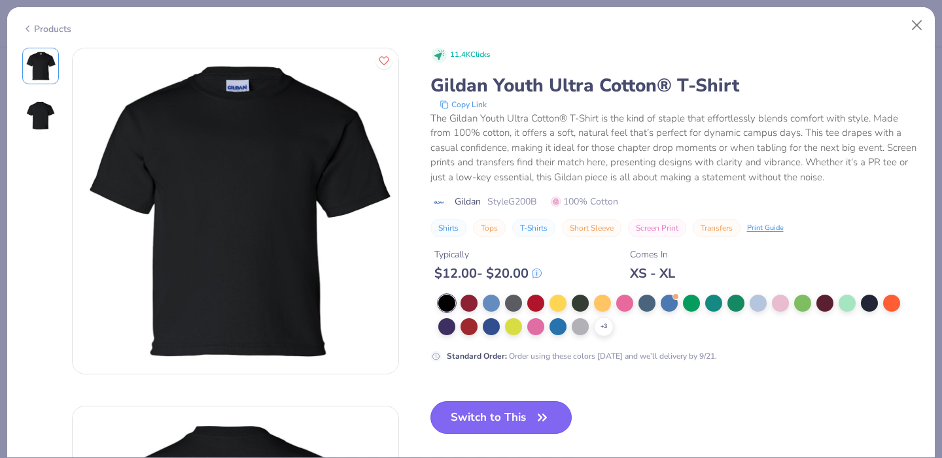
click at [510, 413] on button "Switch to This" at bounding box center [501, 418] width 142 height 33
click at [494, 417] on button "Switch to This" at bounding box center [501, 418] width 142 height 33
click at [481, 417] on button "Switch to This" at bounding box center [501, 418] width 142 height 33
